Goal: Navigation & Orientation: Find specific page/section

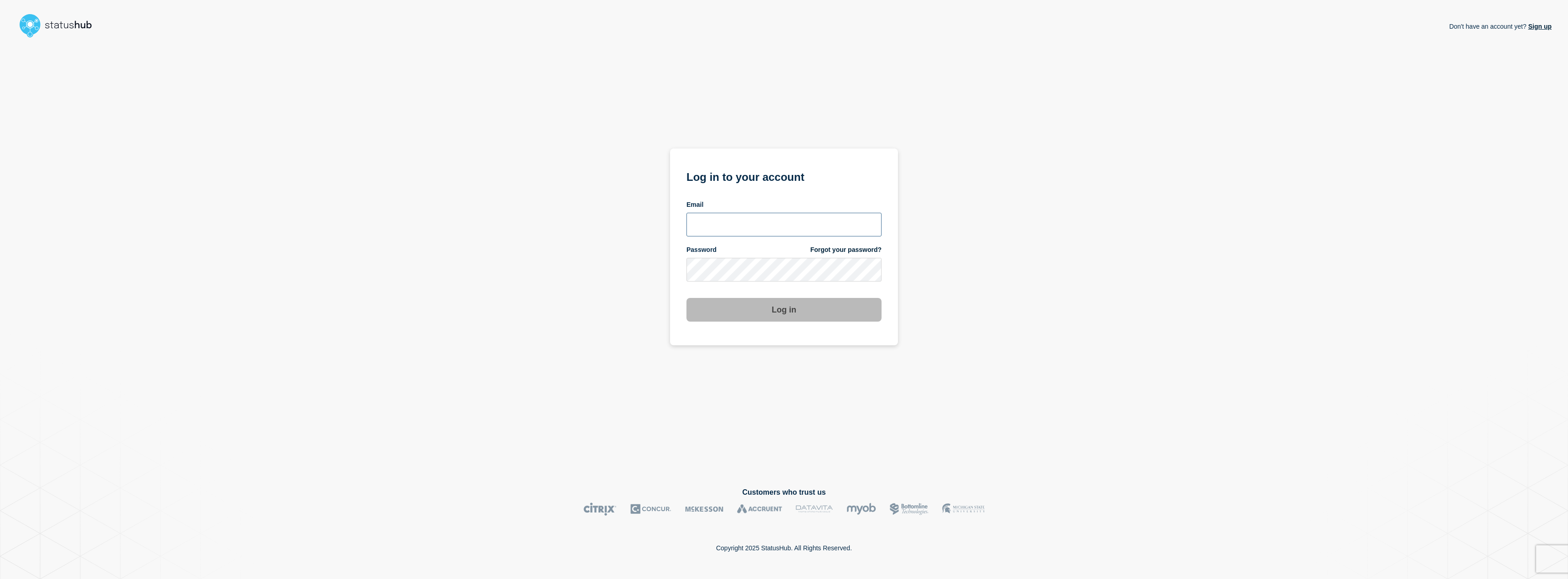
type input "hanna.vajda@ist.com"
click at [715, 314] on button "Log in" at bounding box center [784, 310] width 195 height 24
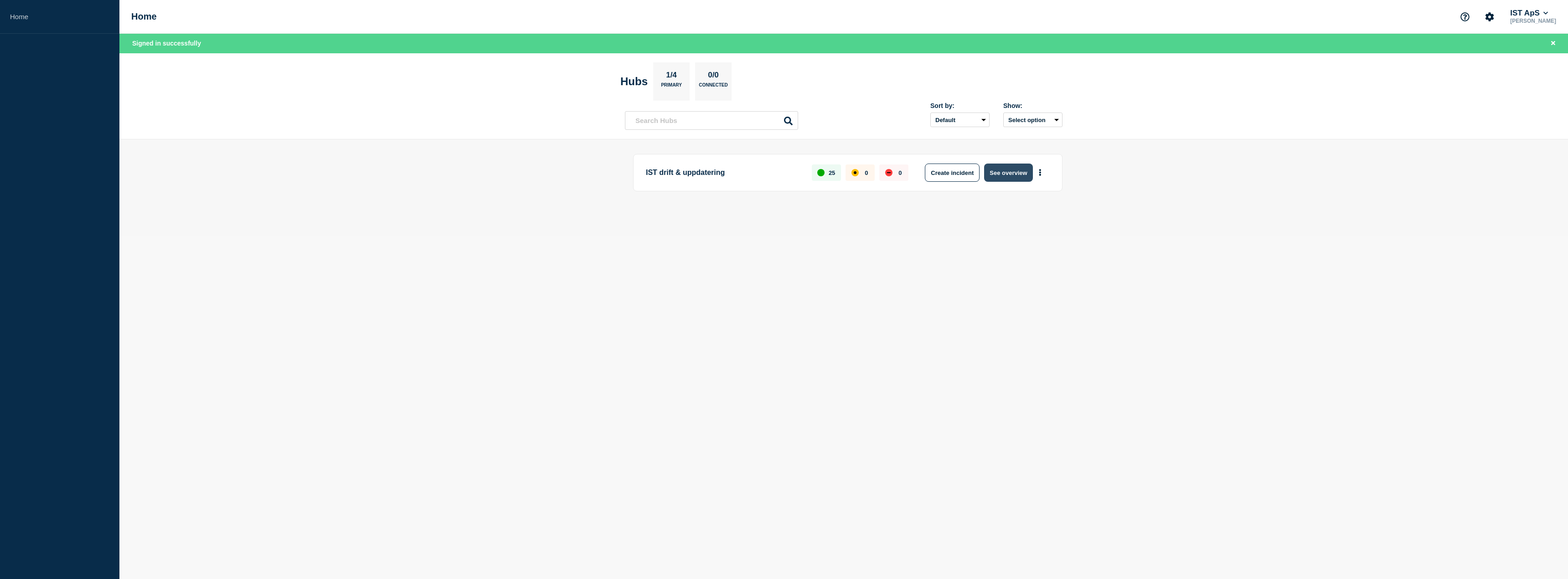
click at [1008, 176] on button "See overview" at bounding box center [1008, 173] width 48 height 18
